Goal: Task Accomplishment & Management: Use online tool/utility

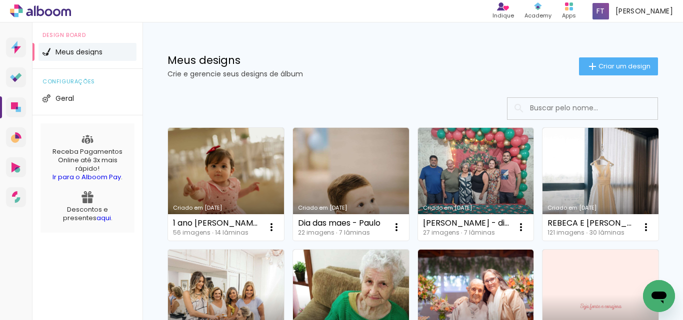
click at [627, 76] on div "Meus designs Crie e gerencie seus designs de álbum Criar um design" at bounding box center [412, 54] width 540 height 65
click at [616, 66] on span "Criar um design" at bounding box center [624, 66] width 52 height 6
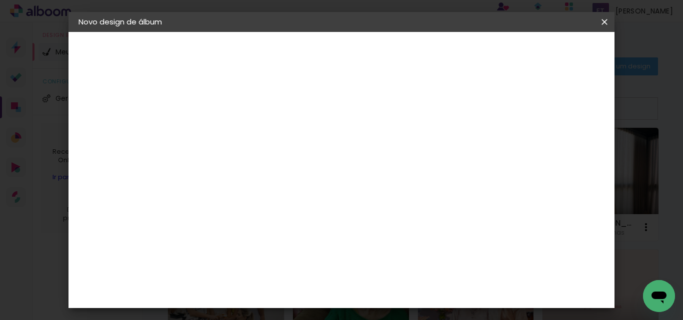
click at [242, 140] on input at bounding box center [242, 133] width 0 height 15
type input "casamento [PERSON_NAME] e [PERSON_NAME]"
click at [0, 0] on slot "Avançar" at bounding box center [0, 0] width 0 height 0
click at [296, 173] on paper-input-container "Linha" at bounding box center [267, 174] width 58 height 25
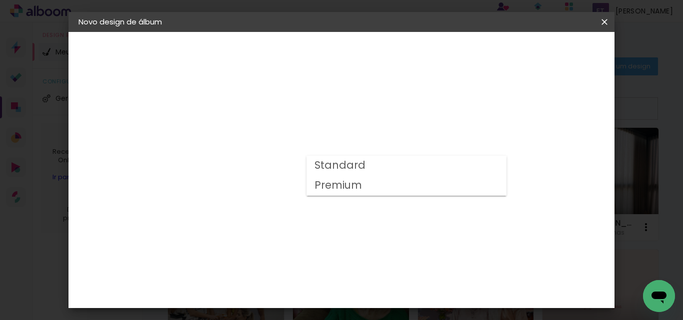
click at [0, 0] on slot "Premium" at bounding box center [0, 0] width 0 height 0
type input "Premium"
click at [0, 0] on slot "Avançar" at bounding box center [0, 0] width 0 height 0
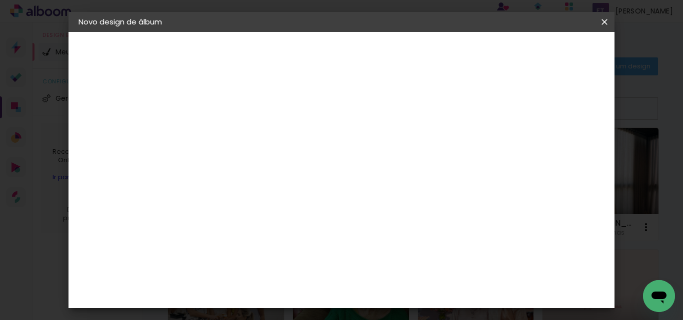
click at [370, 106] on div at bounding box center [365, 107] width 9 height 9
type paper-checkbox "on"
click at [436, 59] on paper-button "Iniciar design" at bounding box center [414, 56] width 43 height 24
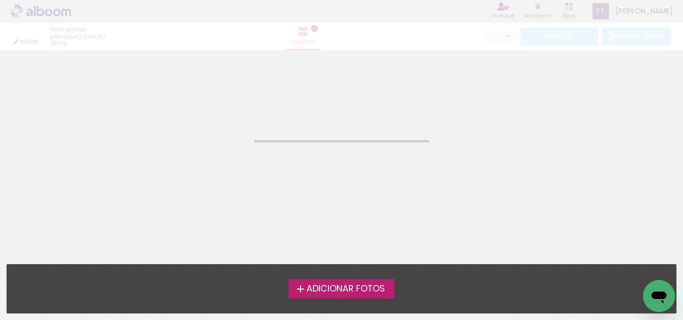
click at [350, 292] on span "Adicionar Fotos" at bounding box center [345, 289] width 78 height 9
click at [0, 0] on input "file" at bounding box center [0, 0] width 0 height 0
